Goal: Task Accomplishment & Management: Manage account settings

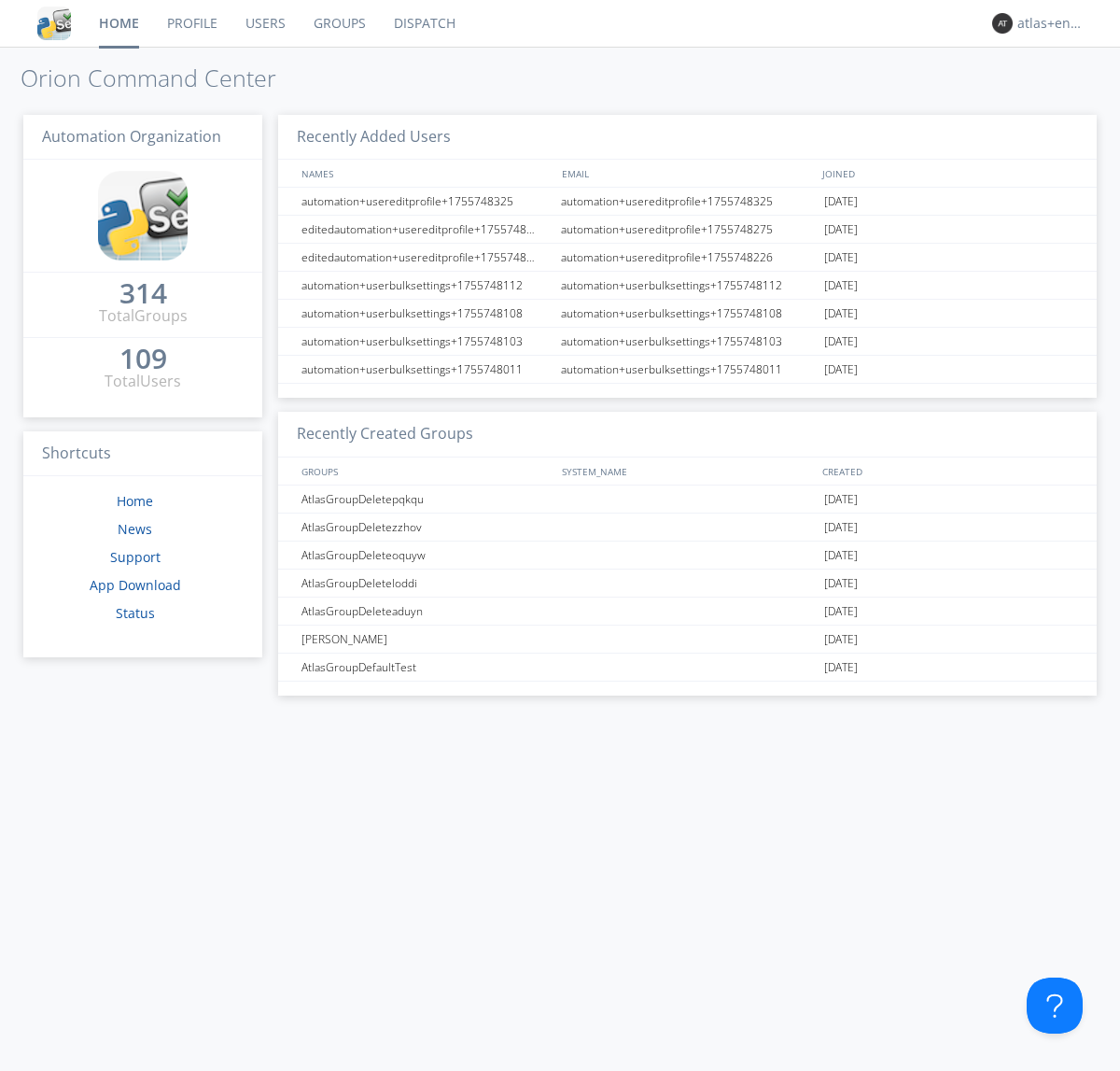
click at [423, 24] on link "Dispatch" at bounding box center [424, 23] width 90 height 46
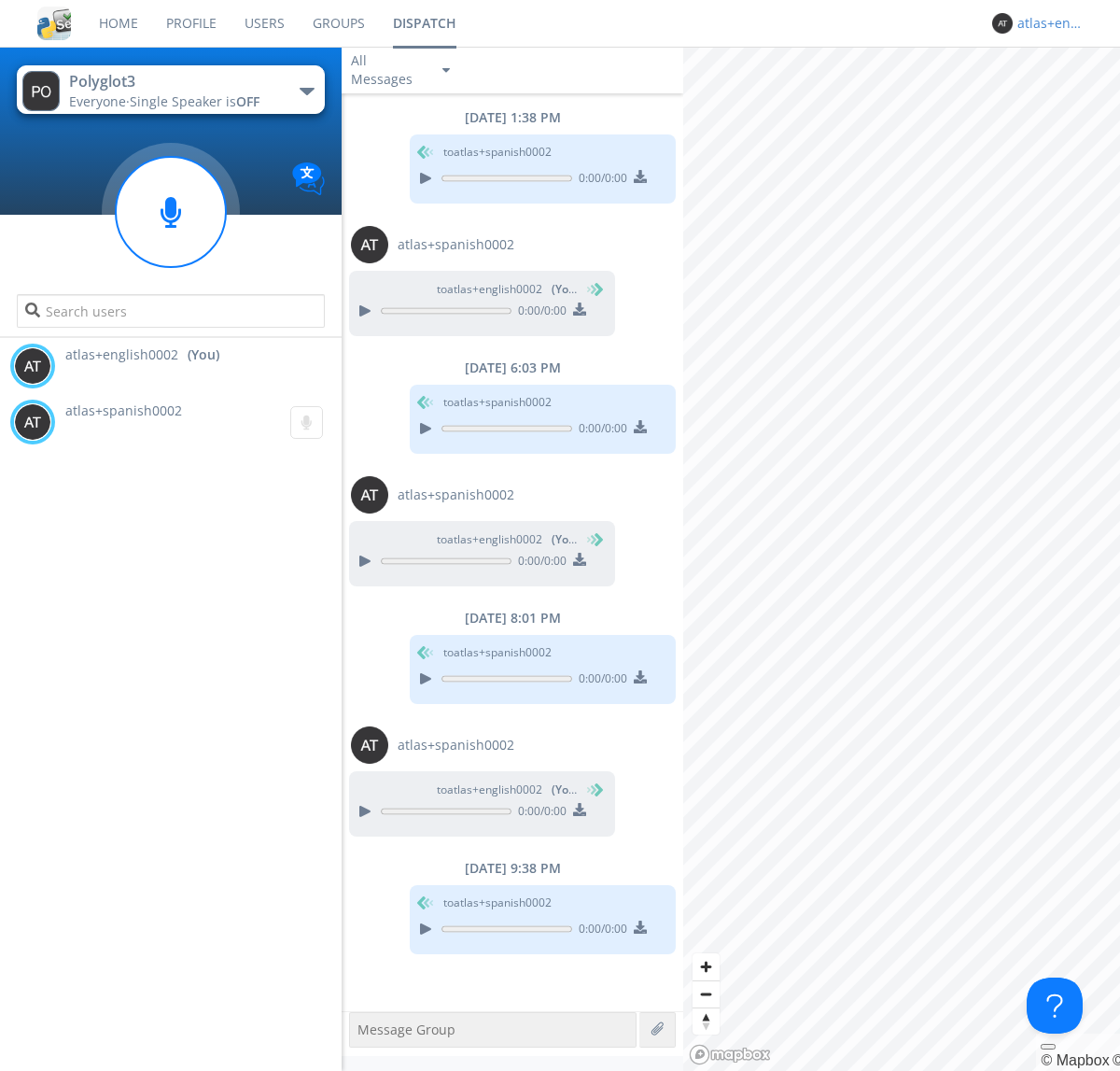
click at [1047, 24] on div "atlas+english0002" at bounding box center [1052, 23] width 70 height 19
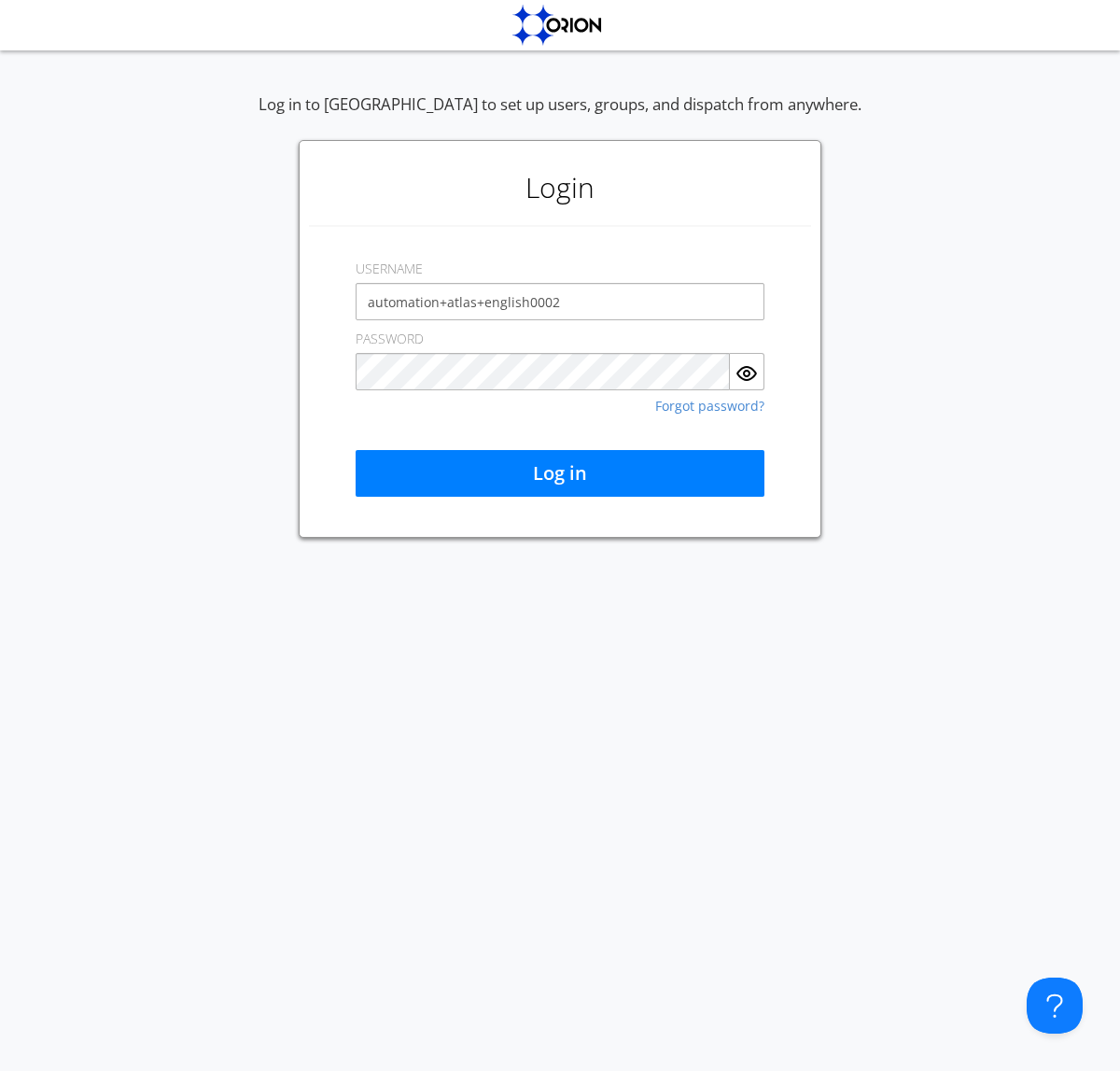
type input "automation+atlas+english0002"
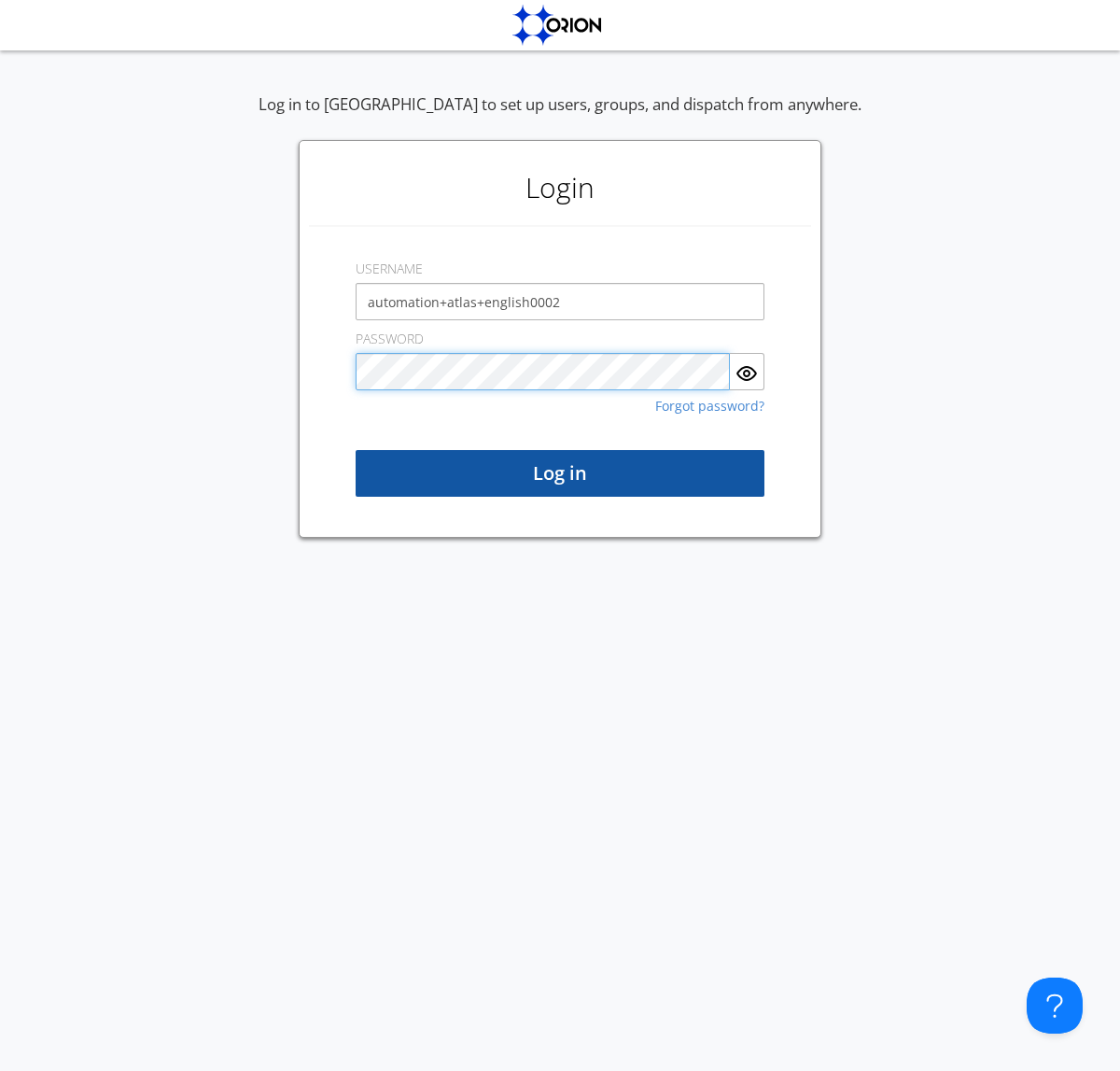
click at [560, 473] on button "Log in" at bounding box center [560, 472] width 409 height 46
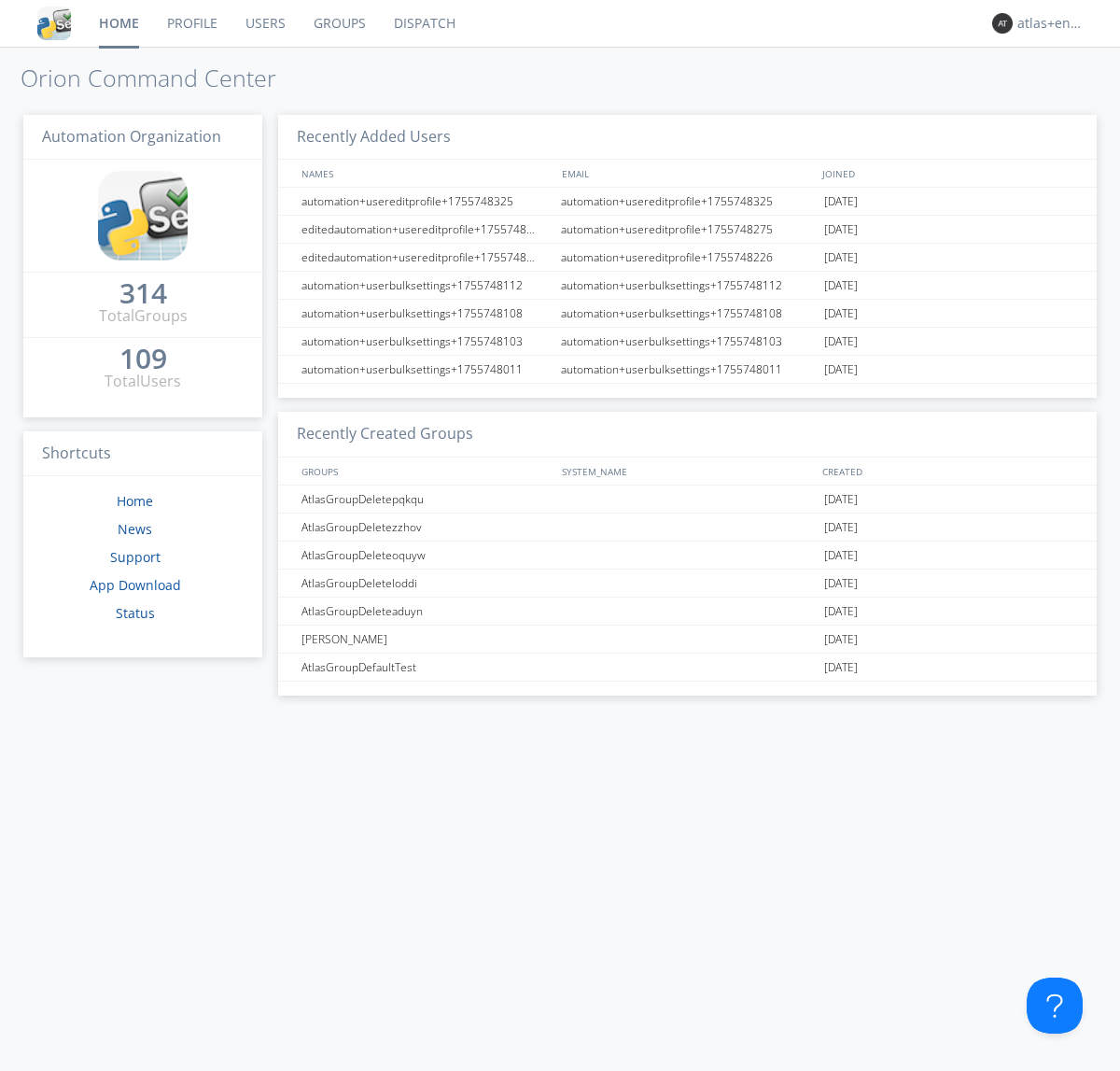
click at [423, 24] on link "Dispatch" at bounding box center [424, 23] width 90 height 46
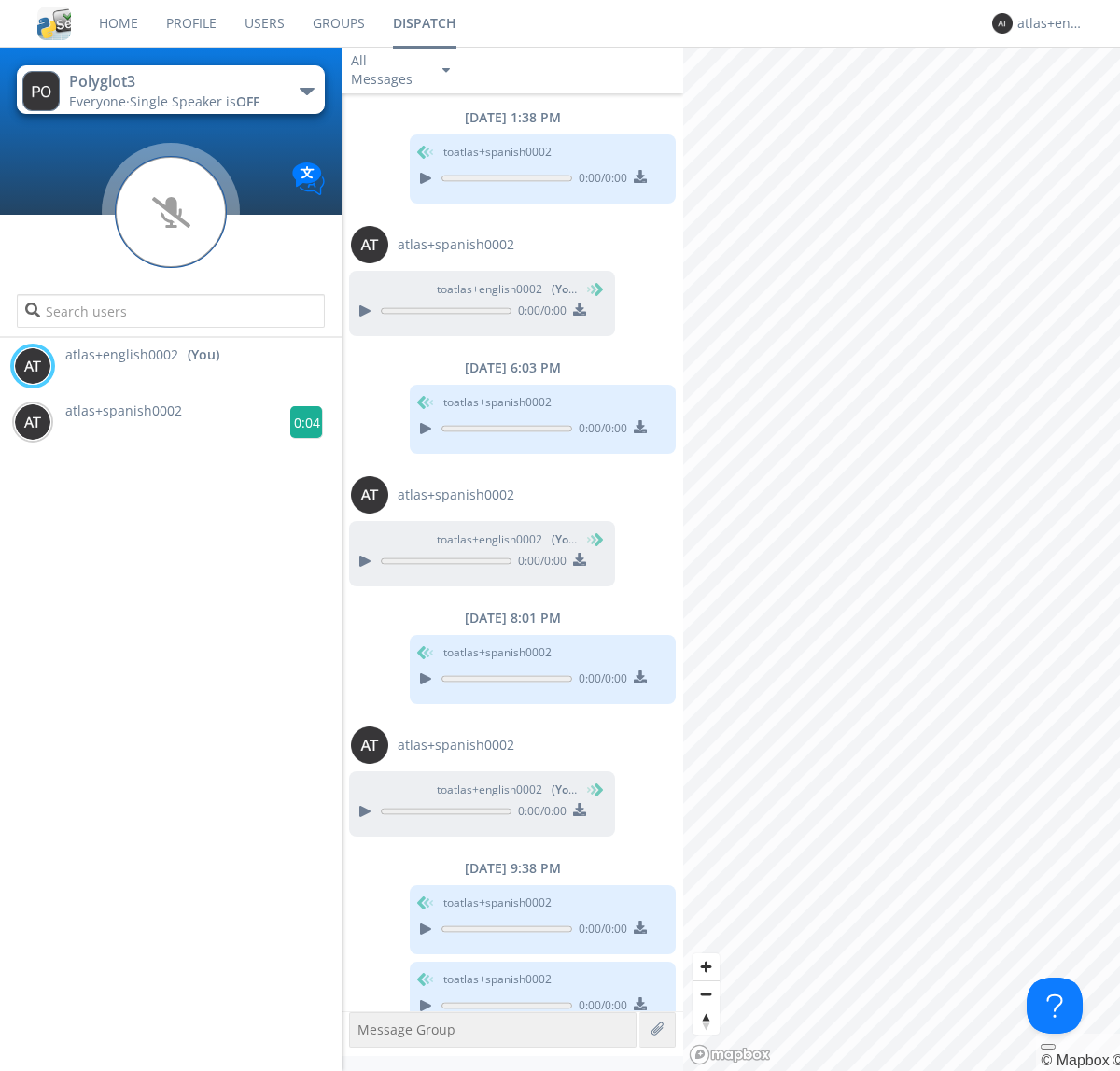
scroll to position [27, 0]
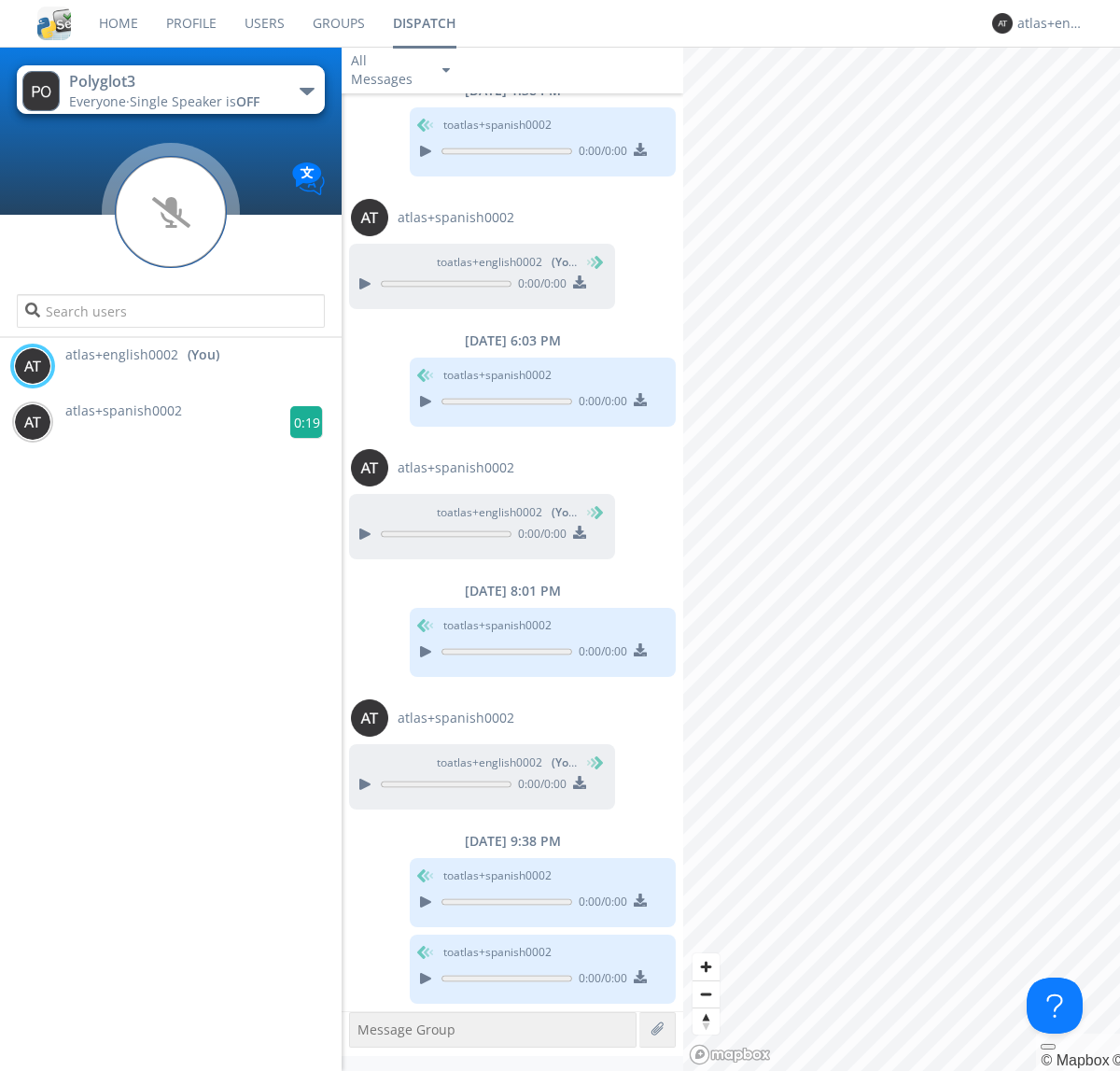
click at [299, 422] on g at bounding box center [306, 422] width 33 height 33
click at [1047, 24] on div "atlas+english0002" at bounding box center [1052, 23] width 70 height 19
